Goal: Task Accomplishment & Management: Manage account settings

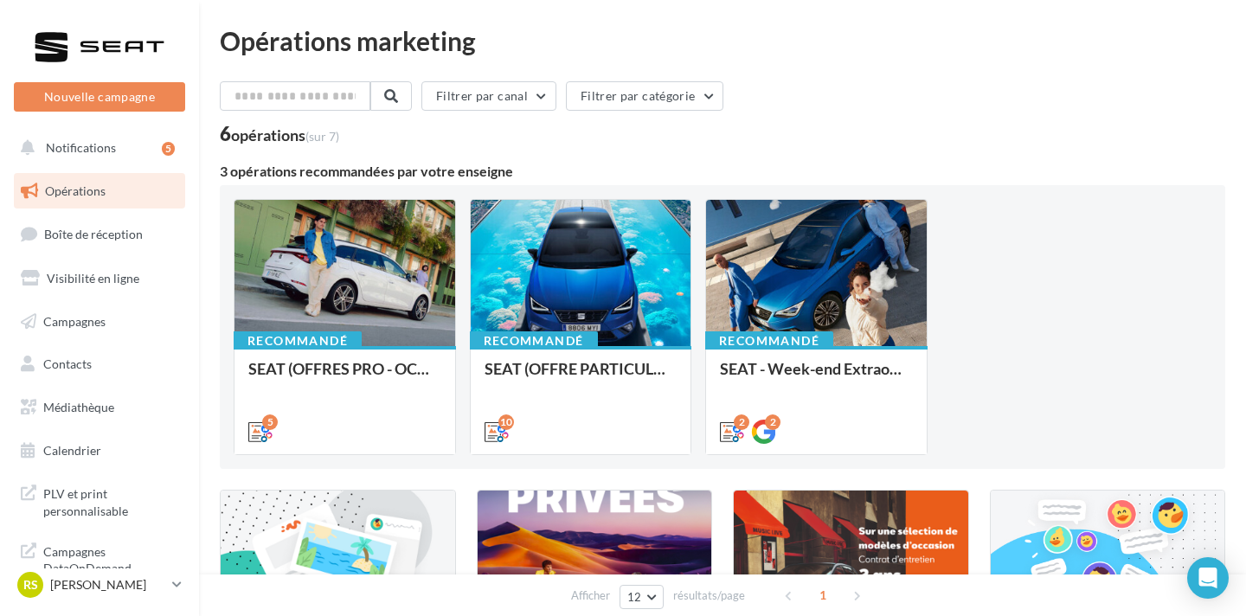
click at [95, 195] on span "Opérations" at bounding box center [75, 190] width 61 height 15
click at [139, 238] on span "Boîte de réception" at bounding box center [93, 234] width 99 height 15
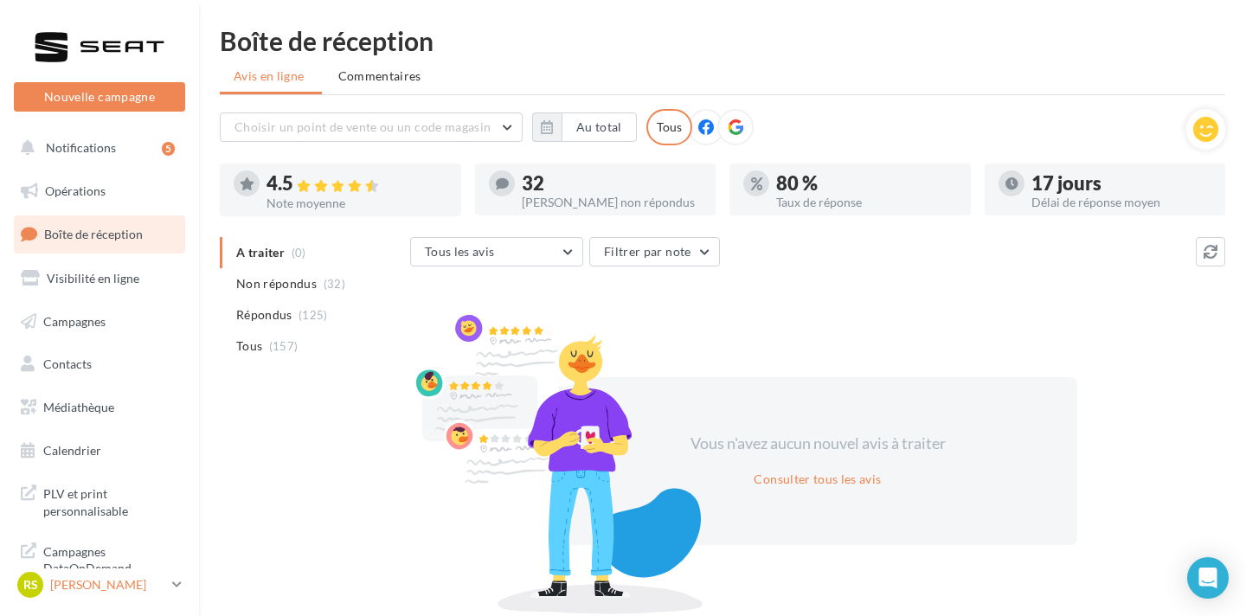
click at [97, 588] on p "[PERSON_NAME]" at bounding box center [107, 584] width 115 height 17
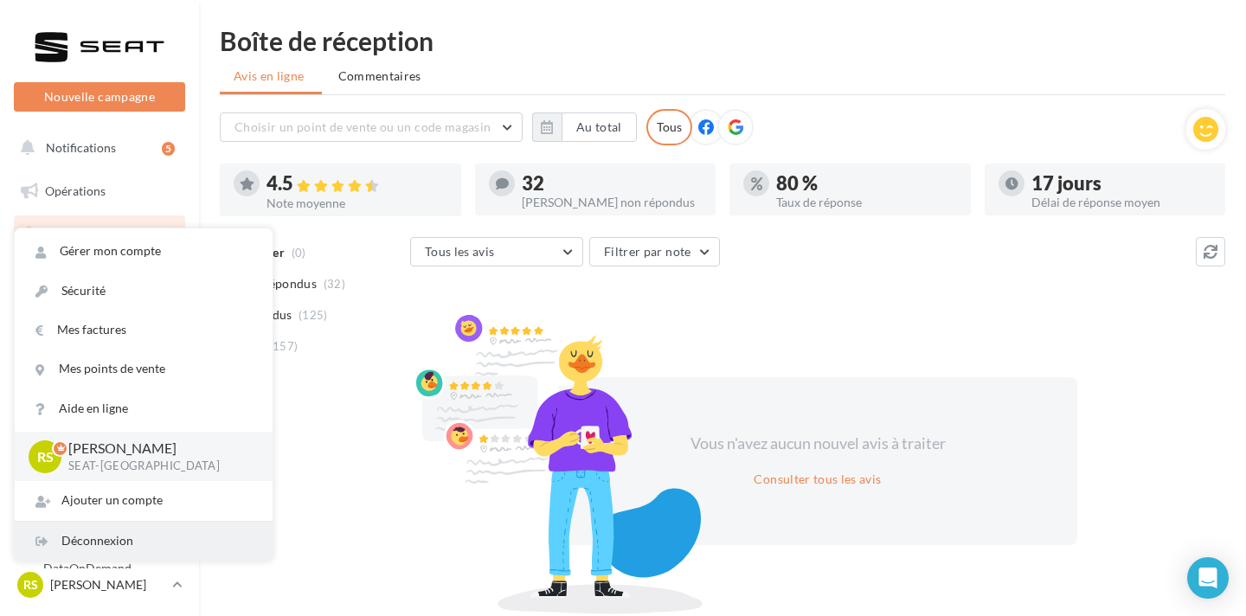
click at [107, 536] on div "Déconnexion" at bounding box center [144, 541] width 258 height 39
